Goal: Information Seeking & Learning: Check status

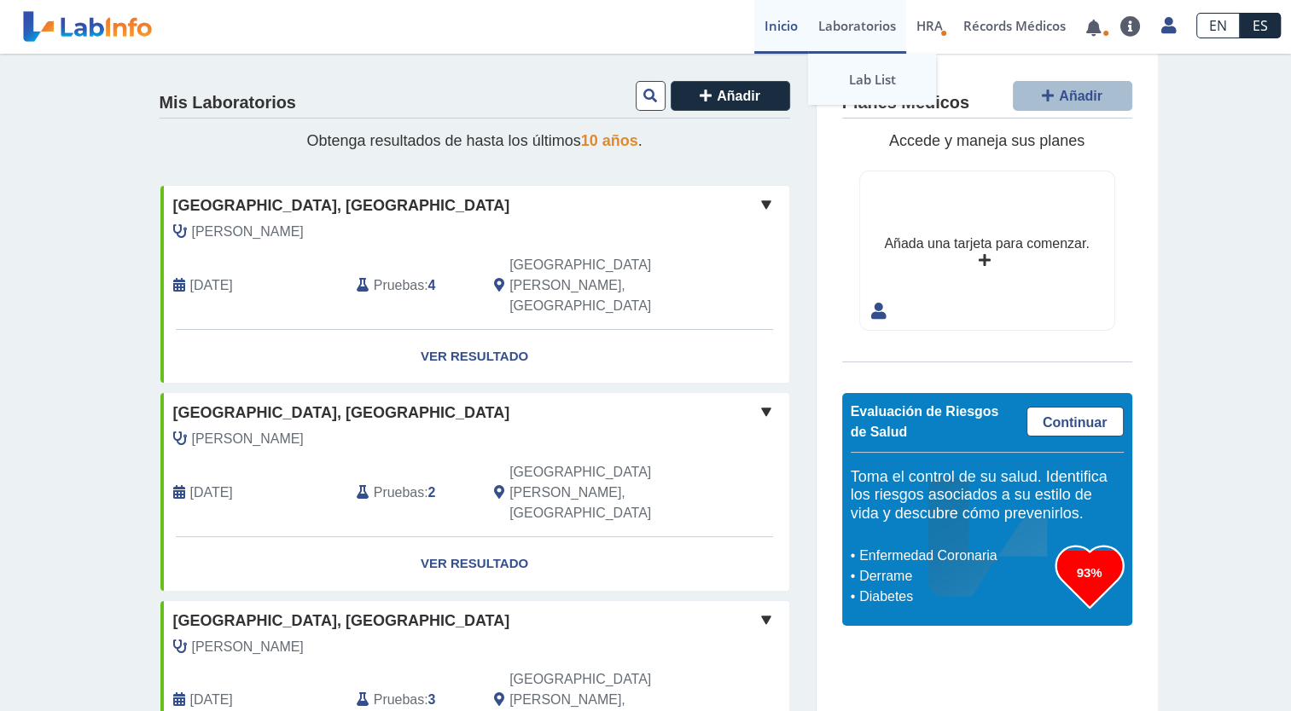
click at [870, 79] on link "Lab List" at bounding box center [872, 79] width 128 height 51
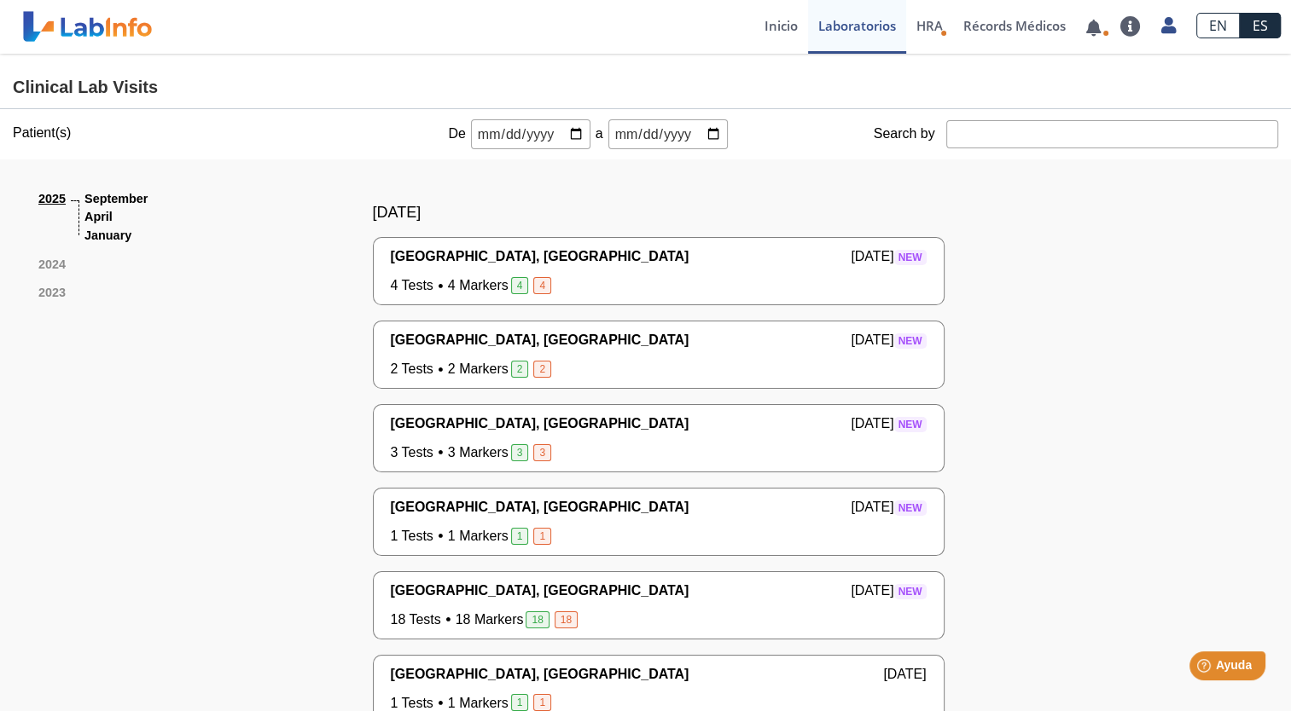
click at [40, 200] on link "2025" at bounding box center [51, 217] width 27 height 55
click at [764, 32] on link "Inicio" at bounding box center [781, 27] width 54 height 54
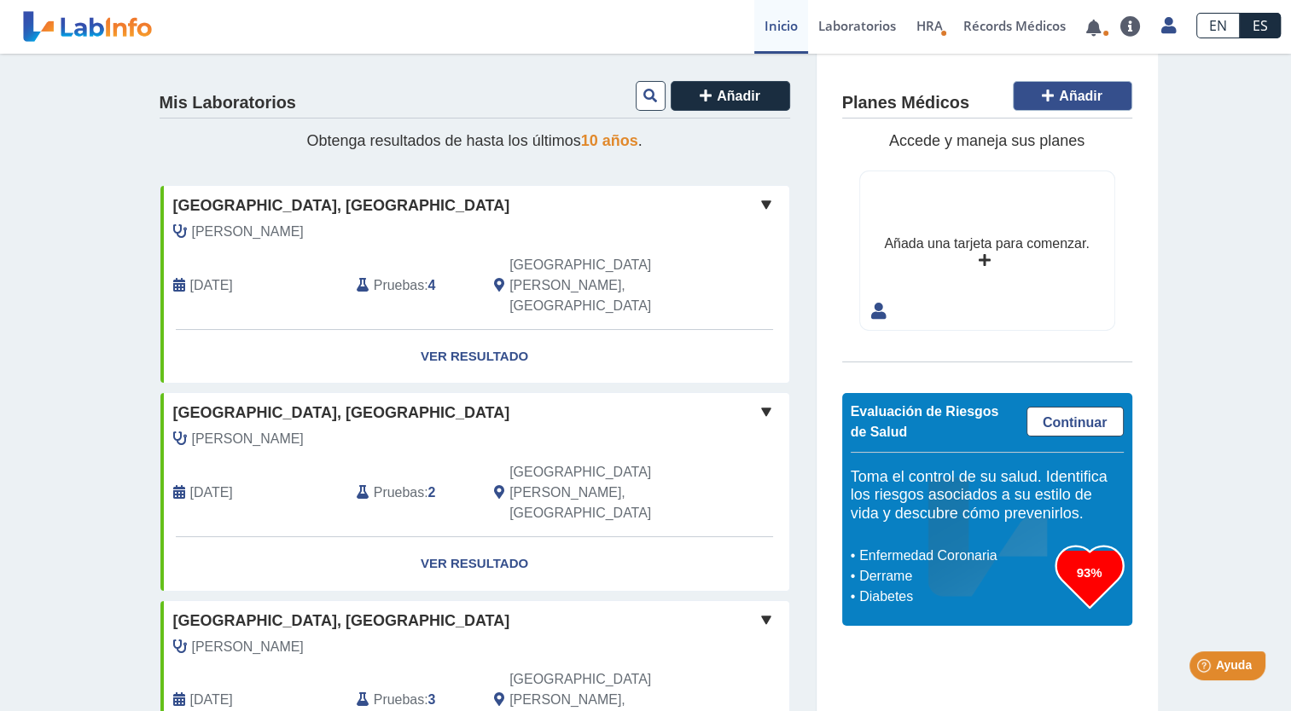
click at [1042, 93] on icon at bounding box center [1048, 96] width 12 height 14
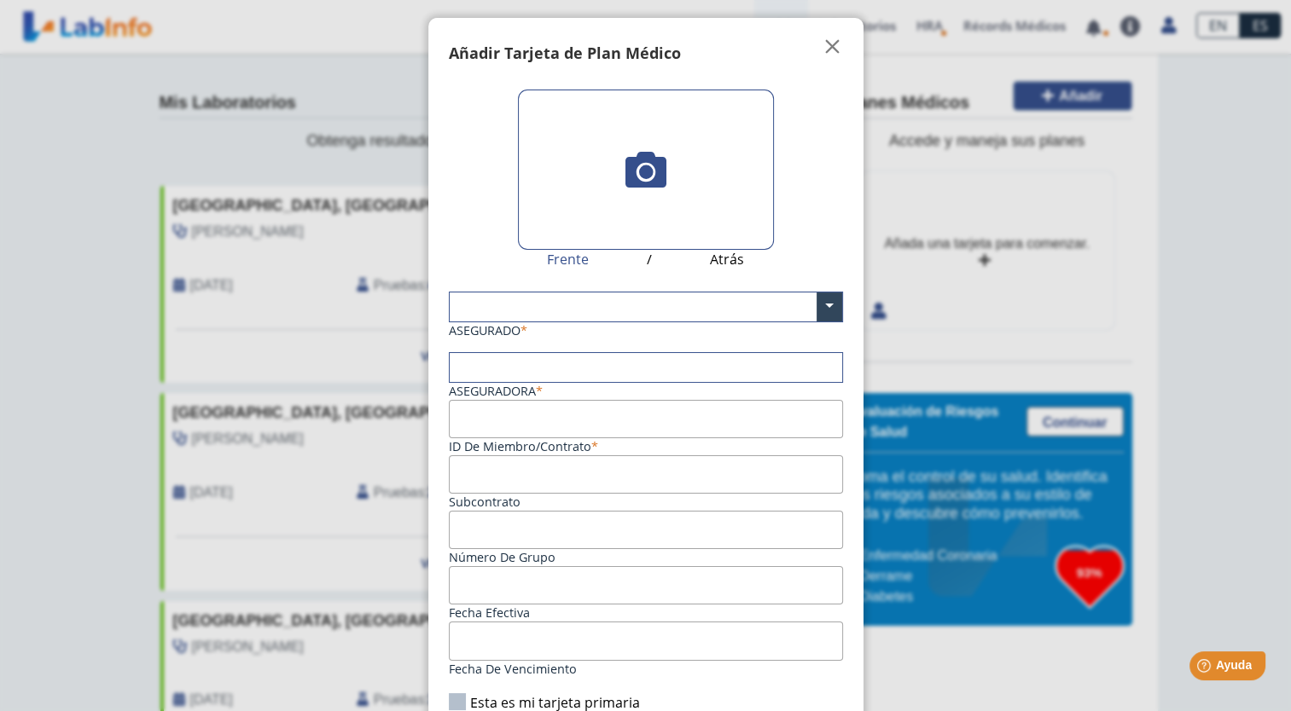
click at [1041, 93] on ngb-modal-window "Tarjetas Añadir Tarjeta de Plan Médico  My Cards Frente / Atrás ASEGURADO × As…" at bounding box center [645, 355] width 1291 height 711
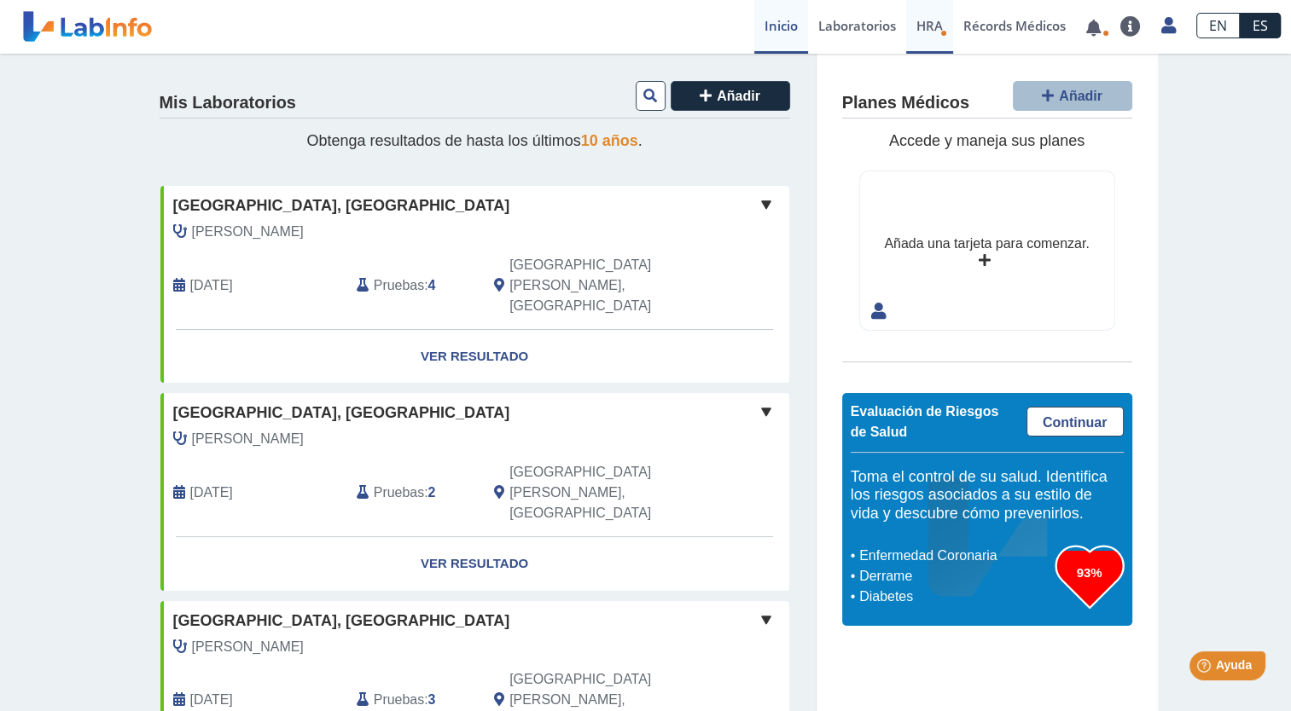
click at [928, 33] on span "HRA" at bounding box center [929, 25] width 26 height 17
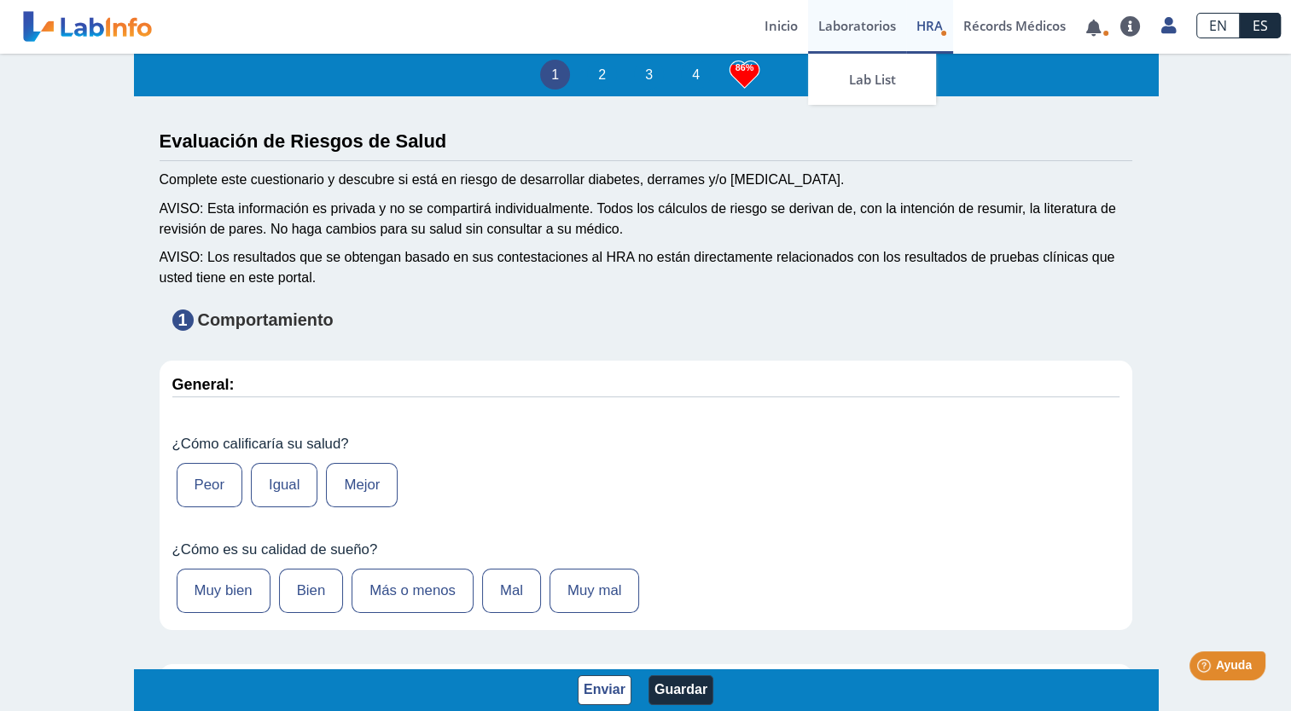
click at [833, 25] on link "Laboratorios" at bounding box center [857, 27] width 98 height 54
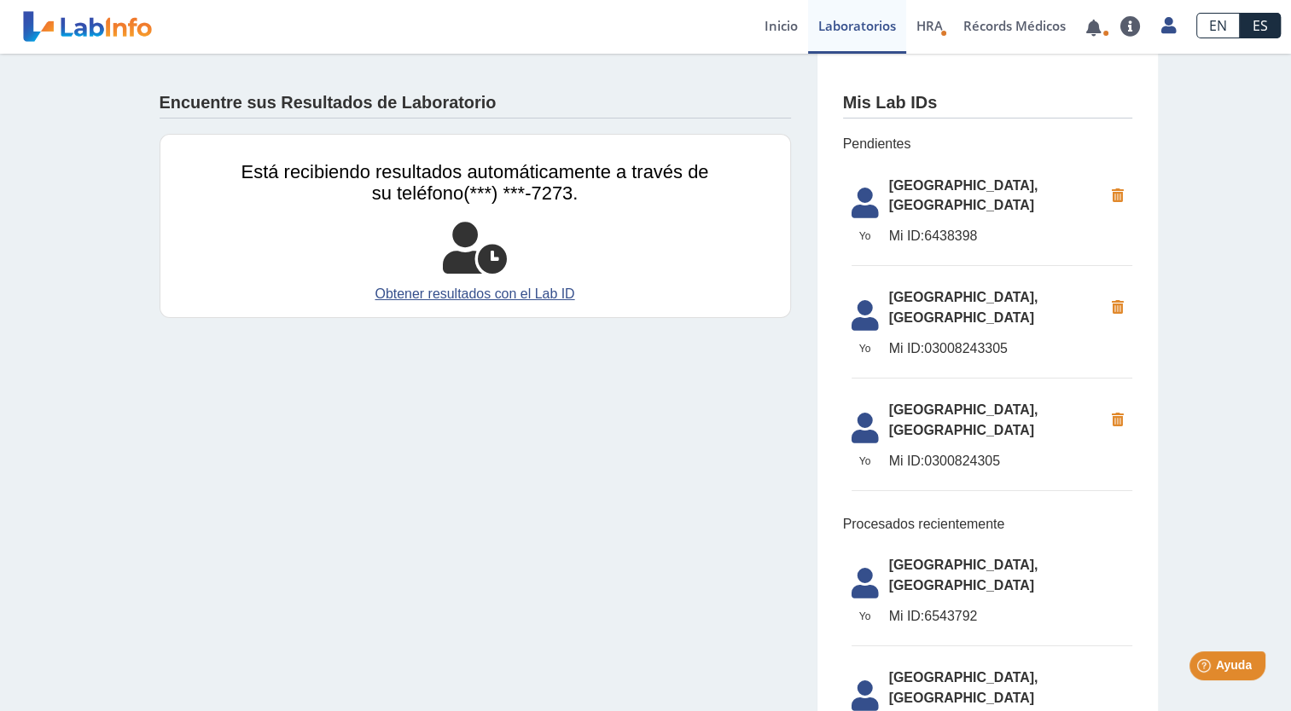
click at [856, 236] on span "Yo" at bounding box center [865, 236] width 48 height 15
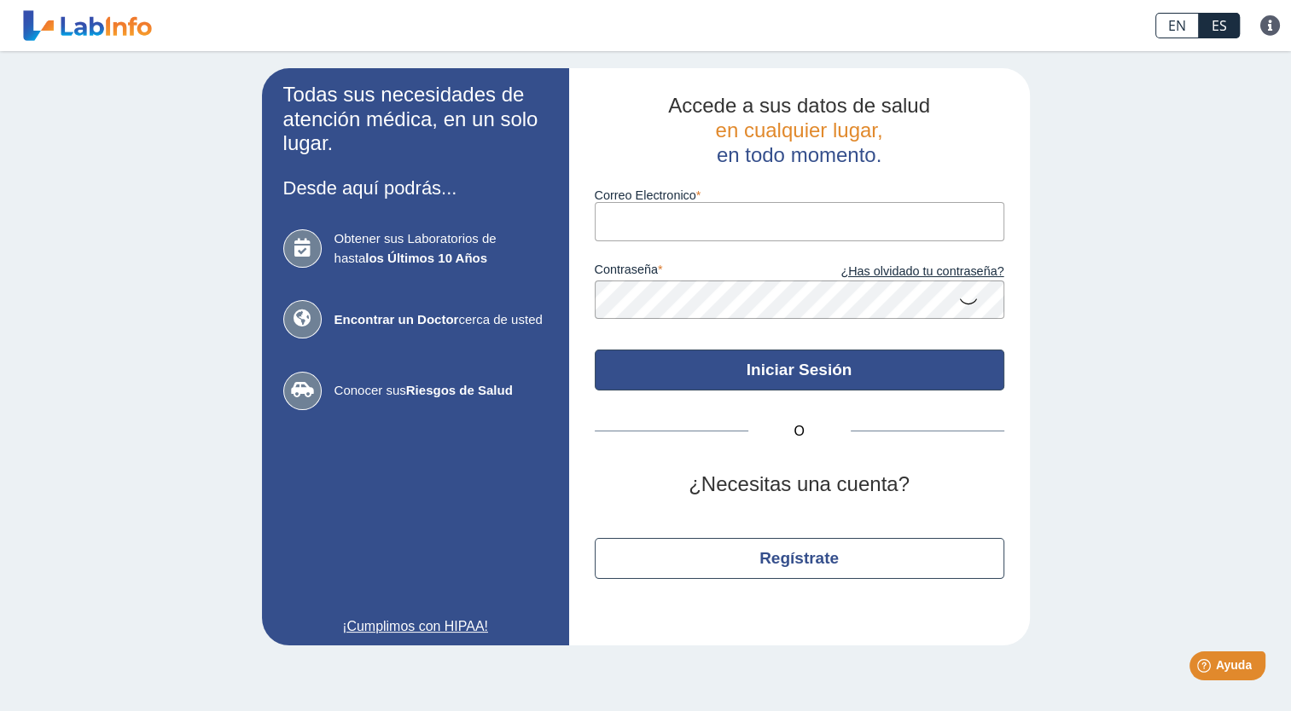
type input "[EMAIL_ADDRESS][DOMAIN_NAME]"
click at [839, 368] on button "Iniciar Sesión" at bounding box center [799, 370] width 409 height 41
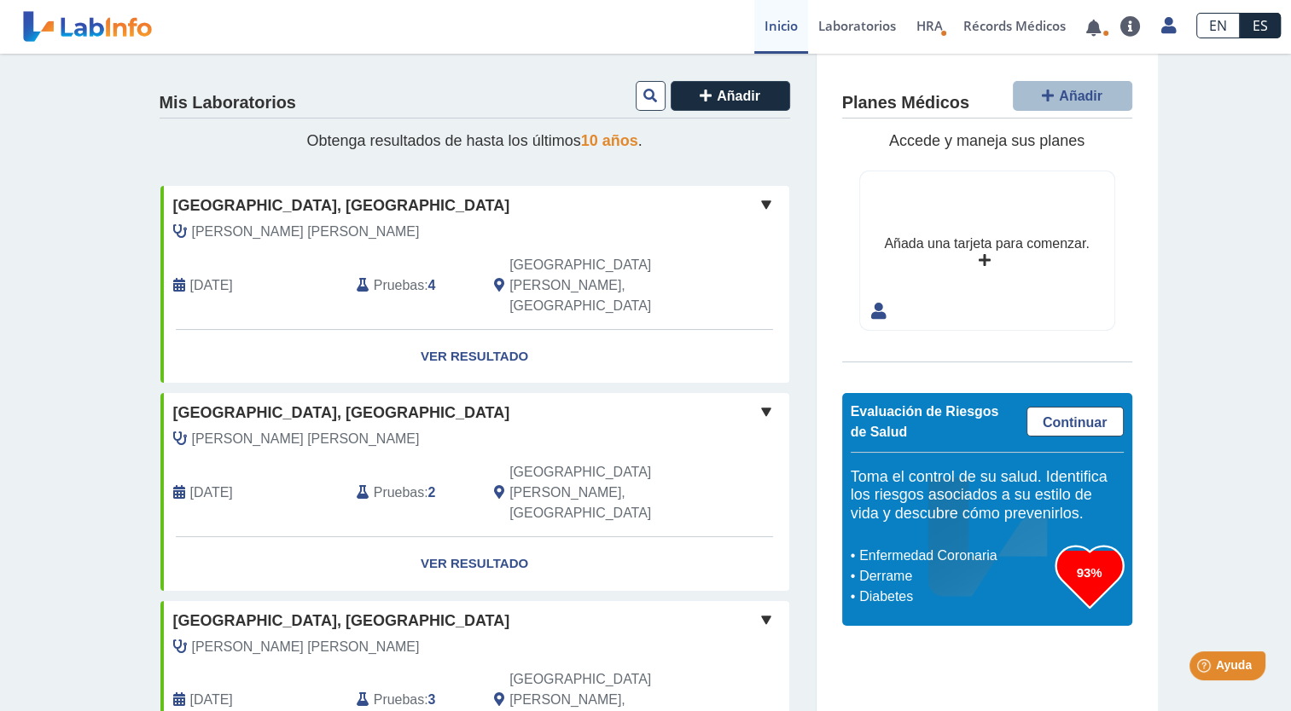
click at [756, 200] on span at bounding box center [766, 205] width 20 height 20
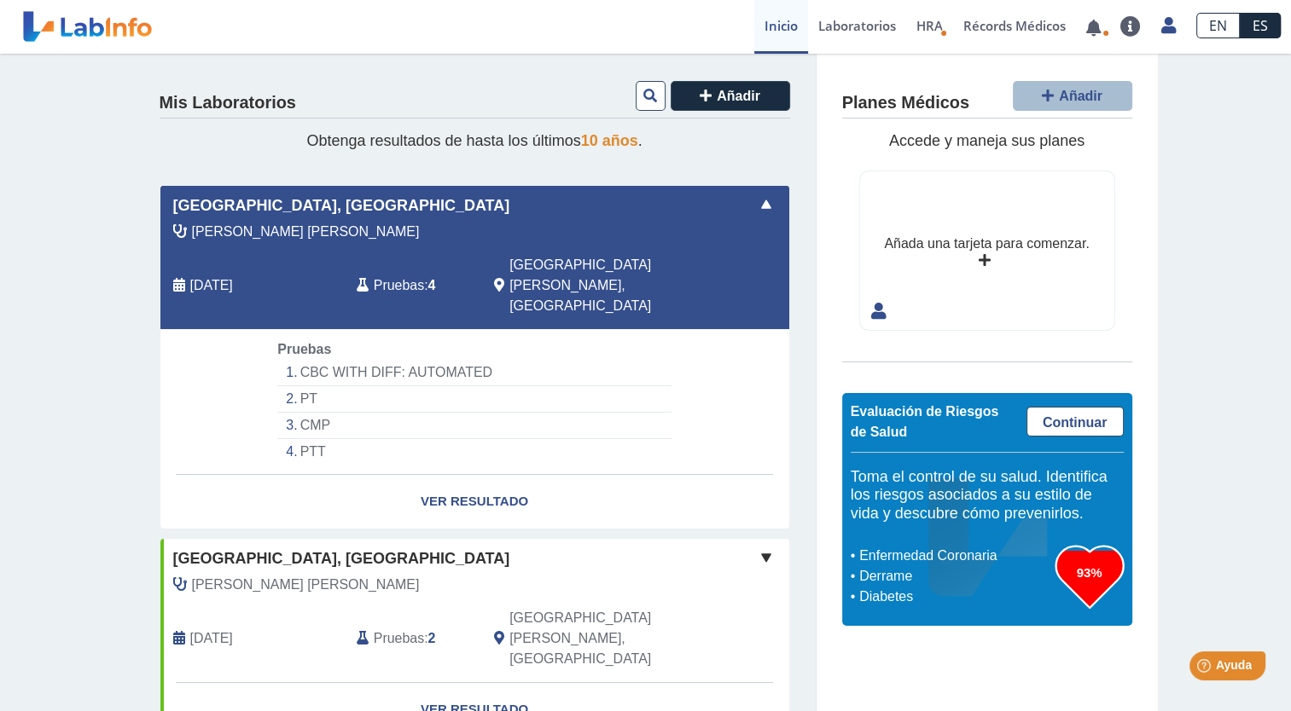
click at [756, 200] on span at bounding box center [766, 205] width 20 height 20
